Goal: Task Accomplishment & Management: Manage account settings

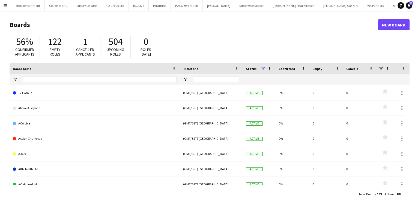
click at [3, 4] on app-icon "Menu" at bounding box center [5, 5] width 4 height 4
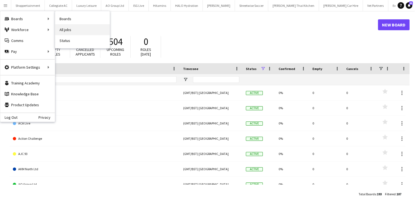
click at [62, 31] on link "All jobs" at bounding box center [82, 29] width 55 height 11
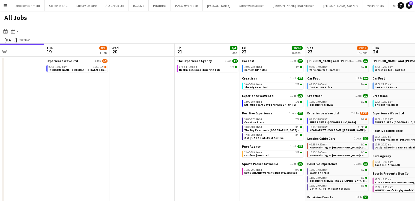
scroll to position [0, 237]
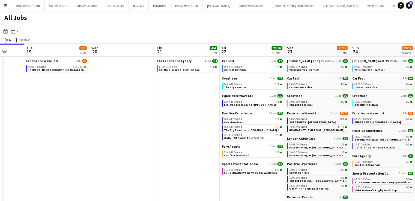
drag, startPoint x: 173, startPoint y: 149, endPoint x: 160, endPoint y: 148, distance: 13.7
click at [160, 148] on app-calendar-viewport "Fri 15 49/50 10 Jobs Sat 16 6/6 4 Jobs Sun 17 1/1 1 Job Mon 18 Tue 19 8/9 1 Job…" at bounding box center [207, 159] width 415 height 230
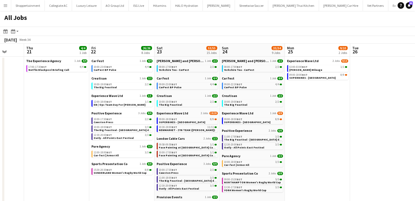
scroll to position [0, 192]
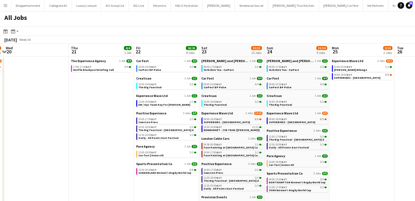
drag, startPoint x: 100, startPoint y: 120, endPoint x: 88, endPoint y: 124, distance: 12.2
click at [88, 124] on app-calendar-viewport "Sun 17 1/1 1 Job Mon 18 Tue 19 8/9 1 Job Wed 20 Thu 21 4/4 1 Job Fri 22 26/26 8…" at bounding box center [207, 159] width 415 height 230
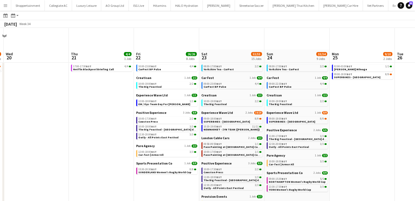
scroll to position [48, 0]
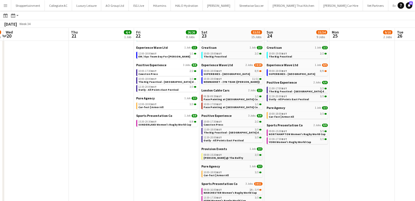
click at [218, 157] on span "Betfred Masters @ The Belfry" at bounding box center [223, 158] width 40 height 4
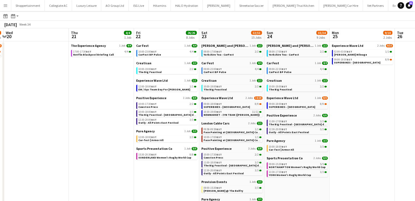
scroll to position [0, 0]
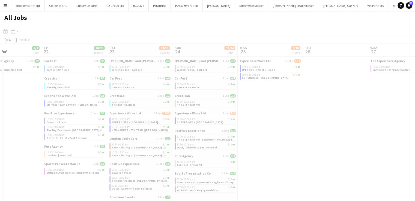
drag, startPoint x: 376, startPoint y: 104, endPoint x: 232, endPoint y: 117, distance: 144.3
click at [232, 117] on app-calendar-viewport "Tue 19 8/9 1 Job Wed 20 Thu 21 4/4 1 Job Fri 22 26/26 8 Jobs Sat 23 53/55 15 Jo…" at bounding box center [207, 159] width 415 height 230
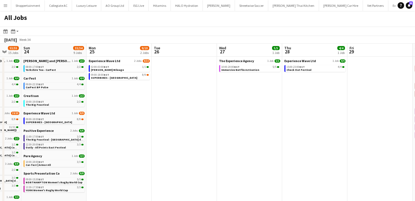
drag, startPoint x: 273, startPoint y: 125, endPoint x: 171, endPoint y: 127, distance: 102.3
click at [171, 127] on app-calendar-viewport "Thu 21 4/4 1 Job Fri 22 26/26 8 Jobs Sat 23 53/55 15 Jobs Sun 24 33/34 9 Jobs M…" at bounding box center [207, 159] width 415 height 230
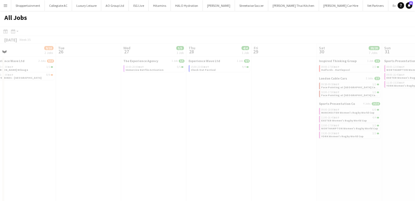
drag, startPoint x: 284, startPoint y: 138, endPoint x: 189, endPoint y: 135, distance: 95.0
click at [156, 136] on app-calendar-viewport "Sat 23 53/55 15 Jobs Sun 24 33/34 9 Jobs Mon 25 9/10 2 Jobs Tue 26 Wed 27 5/5 1…" at bounding box center [207, 159] width 415 height 230
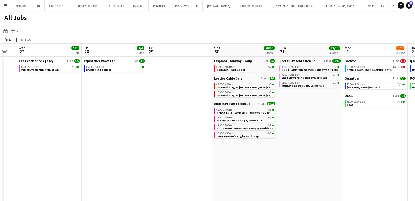
drag, startPoint x: 262, startPoint y: 140, endPoint x: 157, endPoint y: 131, distance: 105.1
click at [157, 131] on app-calendar-viewport "Sat 23 53/55 15 Jobs Sun 24 33/34 9 Jobs Mon 25 9/10 2 Jobs Tue 26 Wed 27 5/5 1…" at bounding box center [207, 159] width 415 height 230
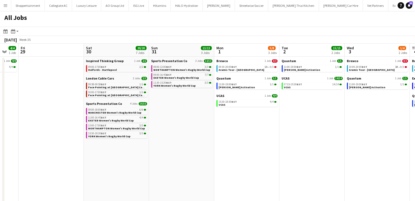
scroll to position [0, 247]
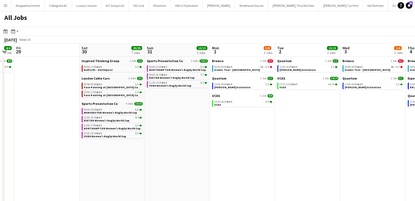
drag, startPoint x: 281, startPoint y: 149, endPoint x: 148, endPoint y: 154, distance: 132.9
click at [148, 154] on app-calendar-viewport "Mon 25 9/10 2 Jobs Tue 26 Wed 27 5/5 1 Job Thu 28 4/4 1 Job Fri 29 Sat 30 20/20…" at bounding box center [207, 159] width 415 height 230
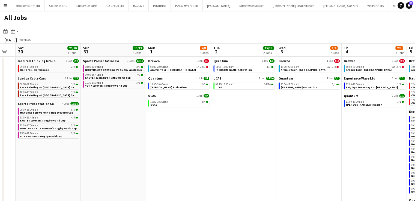
drag, startPoint x: 283, startPoint y: 126, endPoint x: 151, endPoint y: 121, distance: 131.8
click at [151, 121] on app-calendar-viewport "Wed 27 5/5 1 Job Thu 28 4/4 1 Job Fri 29 Sat 30 20/20 7 Jobs Sun 31 13/13 3 Job…" at bounding box center [207, 159] width 415 height 230
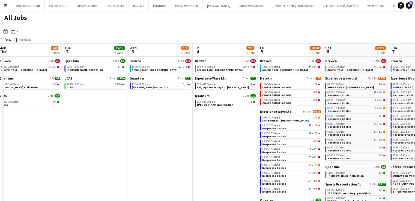
drag, startPoint x: 282, startPoint y: 133, endPoint x: 159, endPoint y: 117, distance: 124.7
click at [159, 117] on app-calendar-viewport "Fri 29 Sat 30 20/20 7 Jobs Sun 31 13/13 3 Jobs Mon 1 5/8 3 Jobs Tue 2 15/15 2 J…" at bounding box center [207, 159] width 415 height 230
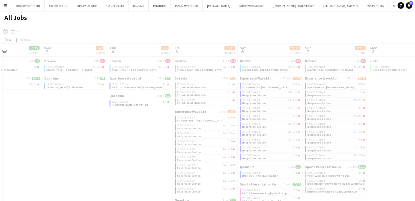
drag, startPoint x: 159, startPoint y: 135, endPoint x: 143, endPoint y: 133, distance: 15.7
click at [120, 133] on app-calendar-viewport "Sun 31 13/13 3 Jobs Mon 1 5/8 3 Jobs Tue 2 15/15 2 Jobs Wed 3 1/4 2 Jobs Thu 4 …" at bounding box center [207, 159] width 415 height 230
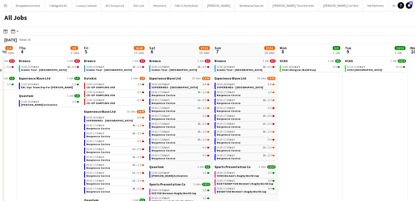
drag, startPoint x: 326, startPoint y: 107, endPoint x: 302, endPoint y: 107, distance: 24.3
click at [302, 107] on app-calendar-viewport "Sun 31 13/13 3 Jobs Mon 1 5/8 3 Jobs Tue 2 15/15 2 Jobs Wed 3 1/4 2 Jobs Thu 4 …" at bounding box center [207, 159] width 415 height 230
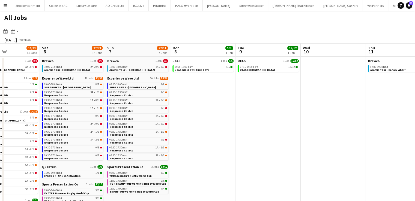
drag, startPoint x: 274, startPoint y: 109, endPoint x: 261, endPoint y: 112, distance: 13.8
click at [261, 112] on app-calendar-viewport "Wed 3 1/4 2 Jobs Thu 4 2/5 3 Jobs Fri 5 16/43 15 Jobs Sat 6 27/53 15 Jobs Sun 7…" at bounding box center [207, 159] width 415 height 230
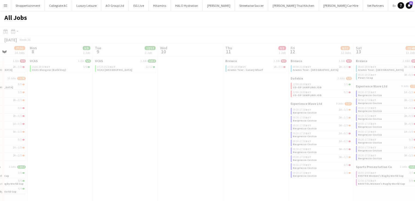
drag, startPoint x: 237, startPoint y: 117, endPoint x: 195, endPoint y: 117, distance: 41.7
click at [195, 117] on app-calendar-viewport "Fri 5 16/43 15 Jobs Sat 6 27/53 15 Jobs Sun 7 27/51 14 Jobs Mon 8 5/5 1 Job Tue…" at bounding box center [207, 159] width 415 height 230
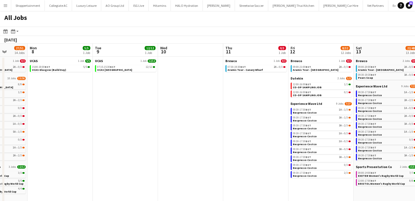
scroll to position [0, 161]
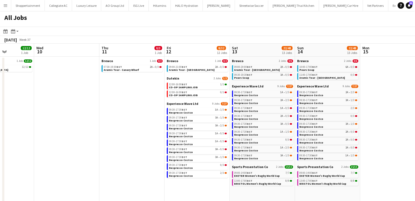
drag, startPoint x: 229, startPoint y: 135, endPoint x: 159, endPoint y: 129, distance: 69.8
click at [159, 129] on app-calendar-viewport "Sun 7 27/51 14 Jobs Mon 8 5/5 1 Job Tue 9 12/12 1 Job Wed 10 Thu 11 0/3 1 Job F…" at bounding box center [207, 159] width 415 height 230
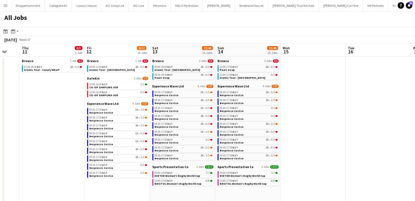
scroll to position [0, 144]
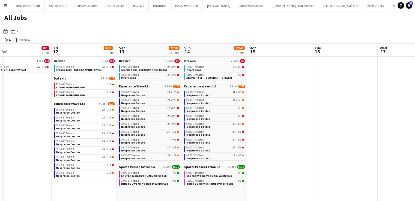
drag, startPoint x: 385, startPoint y: 99, endPoint x: 272, endPoint y: 66, distance: 118.0
click at [272, 66] on app-calendar-viewport "Tue 9 12/12 1 Job Wed 10 Thu 11 0/3 1 Job Fri 12 8/32 12 Jobs Sat 13 22/48 13 J…" at bounding box center [207, 159] width 415 height 230
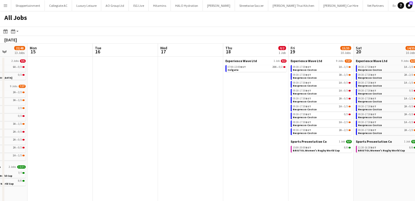
scroll to position [0, 146]
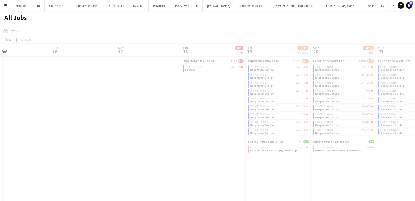
drag, startPoint x: 310, startPoint y: 110, endPoint x: 49, endPoint y: 100, distance: 261.5
click at [36, 101] on app-calendar-viewport "Sat 13 22/48 13 Jobs Sun 14 22/48 13 Jobs Mon 15 Tue 16 Wed 17 Thu 18 0/2 1 Job…" at bounding box center [207, 159] width 415 height 230
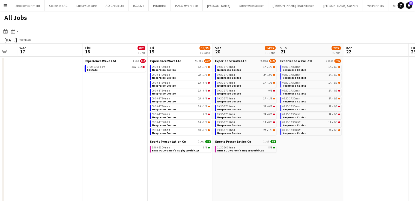
scroll to position [0, 244]
drag, startPoint x: 165, startPoint y: 110, endPoint x: 67, endPoint y: 119, distance: 98.7
click at [67, 119] on app-calendar-viewport "Sat 13 22/48 13 Jobs Sun 14 22/48 13 Jobs Mon 15 Tue 16 Wed 17 Thu 18 0/2 1 Job…" at bounding box center [207, 159] width 415 height 230
click at [88, 67] on span "07:00-13:00 BST" at bounding box center [95, 67] width 18 height 3
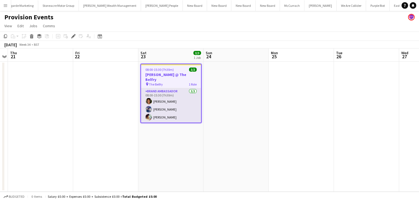
scroll to position [0, 3173]
click at [166, 104] on app-card-role "Brand Ambassador 3/3 08:00-15:30 (7h30m) Makeda Bowen Aimee Bartlett emma bailey" at bounding box center [171, 105] width 60 height 34
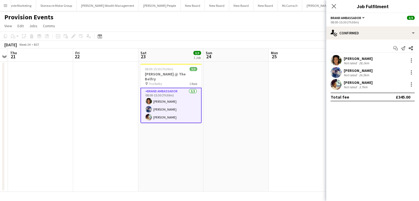
click at [354, 71] on div "Aimee Bartlett" at bounding box center [358, 70] width 29 height 5
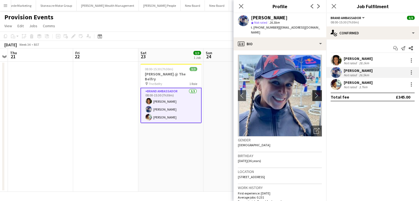
click at [314, 93] on app-icon "chevron-right" at bounding box center [318, 96] width 8 height 6
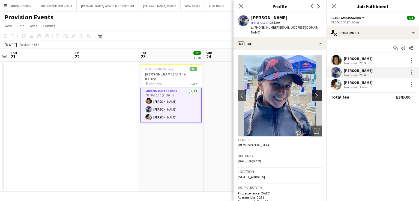
click at [314, 93] on app-icon "chevron-right" at bounding box center [318, 96] width 8 height 6
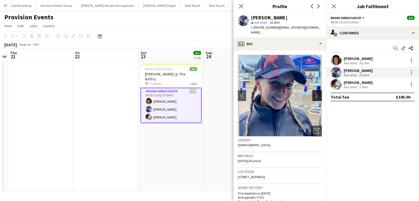
click at [314, 93] on app-icon "chevron-right" at bounding box center [318, 96] width 8 height 6
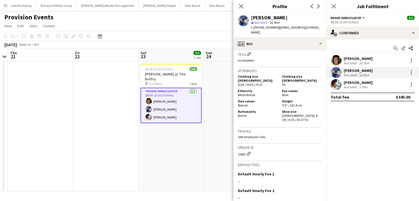
scroll to position [261, 0]
click at [241, 6] on icon at bounding box center [240, 6] width 5 height 5
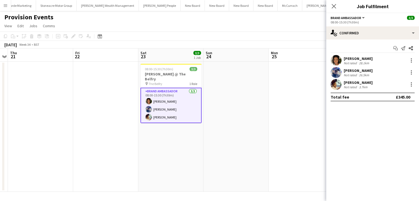
click at [181, 90] on app-card-role "Brand Ambassador 3/3 08:00-15:30 (7h30m) Makeda Bowen Aimee Bartlett emma bailey" at bounding box center [170, 105] width 61 height 35
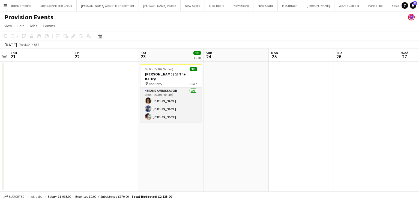
click at [181, 90] on app-card-role "Brand Ambassador 3/3 08:00-15:30 (7h30m) Makeda Bowen Aimee Bartlett emma bailey" at bounding box center [170, 105] width 61 height 34
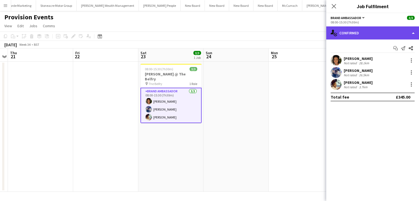
click at [412, 33] on div "single-neutral-actions-check-2 Confirmed" at bounding box center [372, 32] width 93 height 13
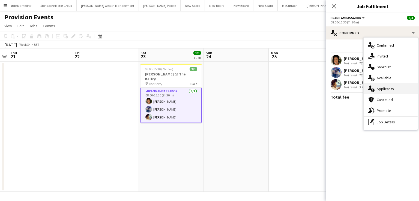
click at [383, 89] on div "single-neutral-actions-information Applicants" at bounding box center [391, 88] width 54 height 11
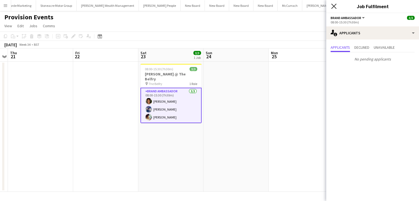
click at [332, 7] on icon "Close pop-in" at bounding box center [333, 6] width 5 height 5
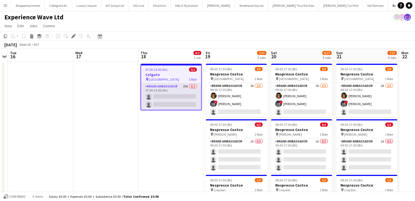
click at [184, 89] on app-card-role "Brand Ambassador 20A 0/2 07:00-13:00 (6h) single-neutral-actions single-neutral…" at bounding box center [171, 96] width 60 height 26
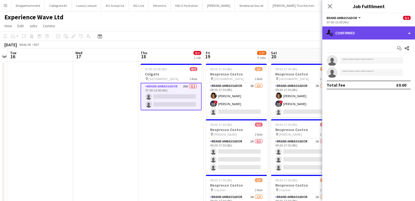
click at [406, 31] on div "single-neutral-actions-check-2 Confirmed" at bounding box center [368, 32] width 93 height 13
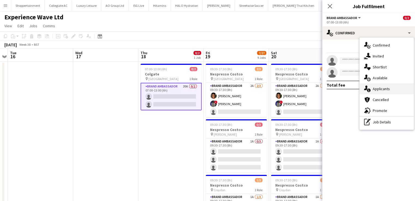
click at [377, 88] on div "single-neutral-actions-information Applicants" at bounding box center [387, 88] width 54 height 11
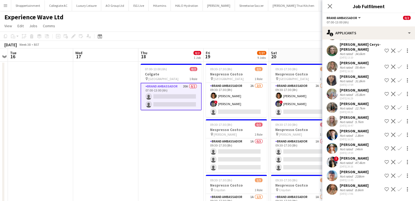
scroll to position [31, 0]
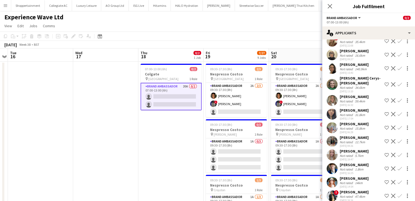
click at [369, 79] on div "[PERSON_NAME] Cerys- [PERSON_NAME]" at bounding box center [361, 81] width 43 height 10
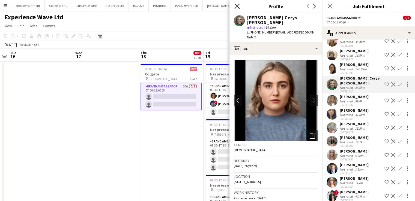
click at [236, 5] on icon at bounding box center [236, 6] width 5 height 5
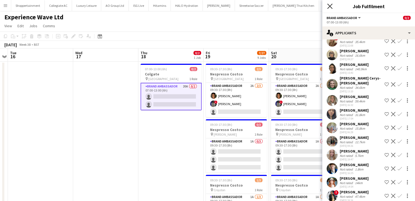
click at [330, 6] on icon at bounding box center [329, 6] width 5 height 5
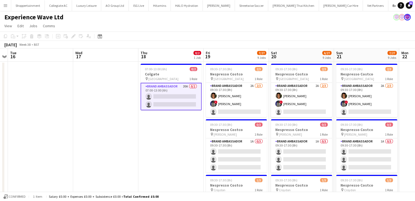
scroll to position [0, 149]
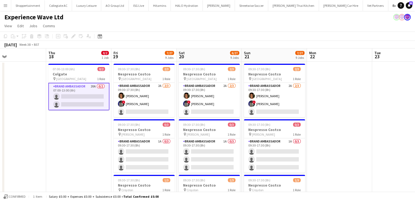
drag, startPoint x: 115, startPoint y: 135, endPoint x: 96, endPoint y: 136, distance: 19.7
